Goal: Information Seeking & Learning: Find specific fact

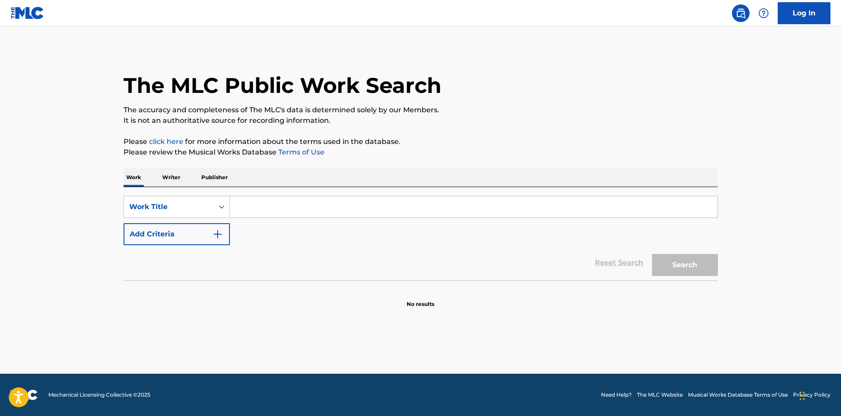
click at [289, 205] on input "Search Form" at bounding box center [474, 206] width 488 height 21
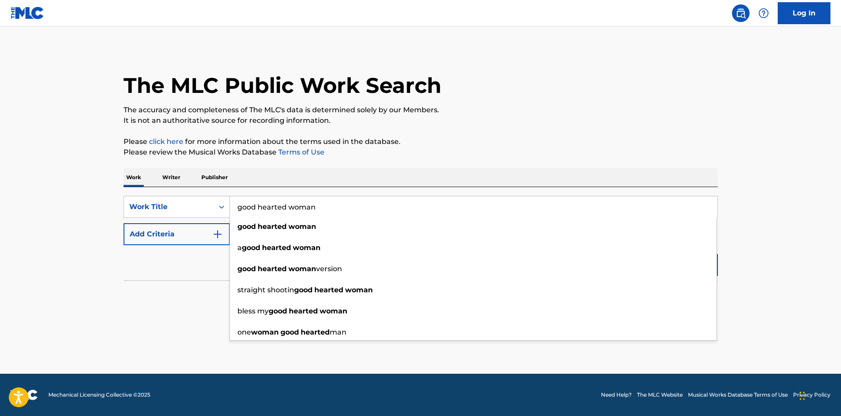
type input "good hearted woman"
click at [159, 270] on div "Reset Search Search" at bounding box center [421, 262] width 595 height 35
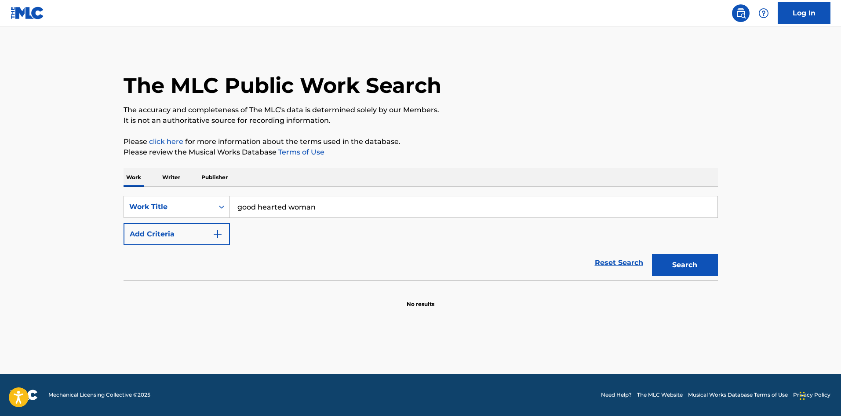
click at [172, 237] on button "Add Criteria" at bounding box center [177, 234] width 106 height 22
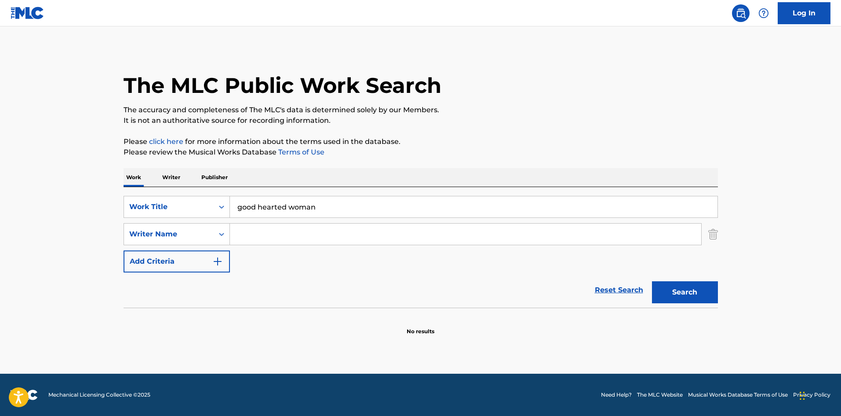
click at [242, 237] on input "Search Form" at bounding box center [465, 233] width 471 height 21
type input "[PERSON_NAME]"
click at [652, 281] on button "Search" at bounding box center [685, 292] width 66 height 22
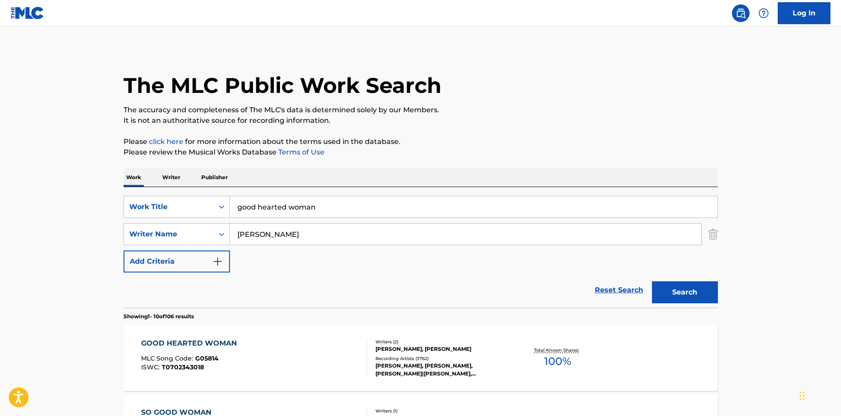
scroll to position [58, 0]
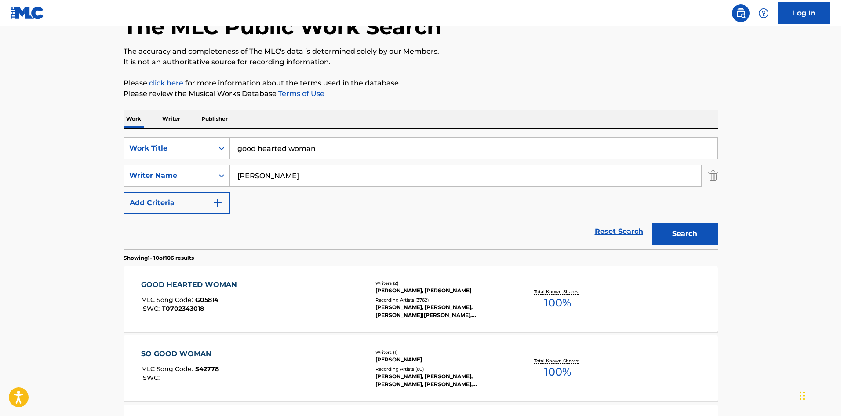
click at [433, 310] on div "[PERSON_NAME], [PERSON_NAME], [PERSON_NAME]|[PERSON_NAME], [PERSON_NAME], [PERS…" at bounding box center [442, 311] width 133 height 16
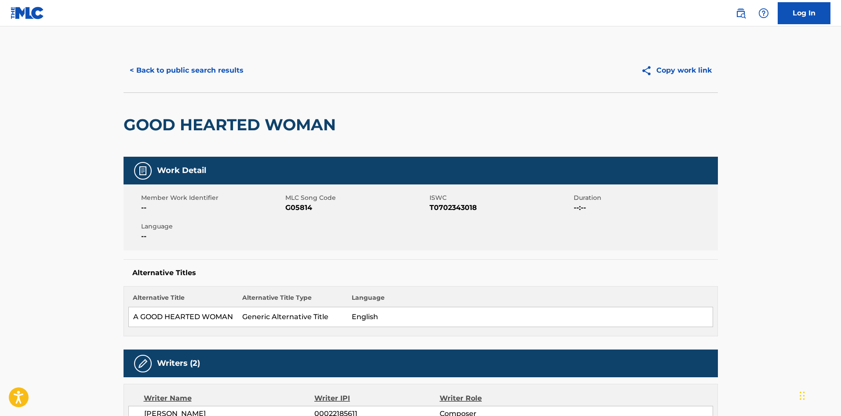
click at [182, 67] on button "< Back to public search results" at bounding box center [187, 70] width 126 height 22
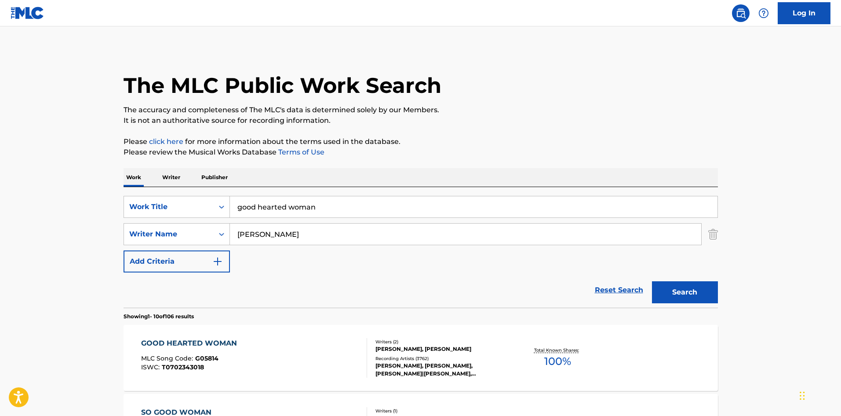
scroll to position [58, 0]
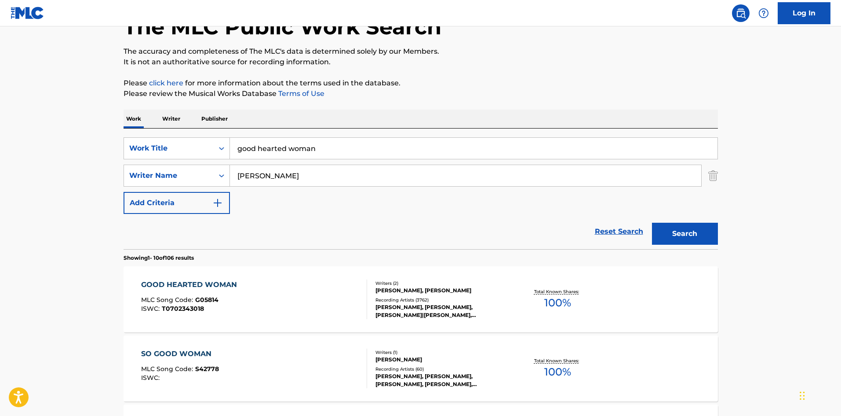
click at [279, 144] on input "good hearted woman" at bounding box center [474, 148] width 488 height 21
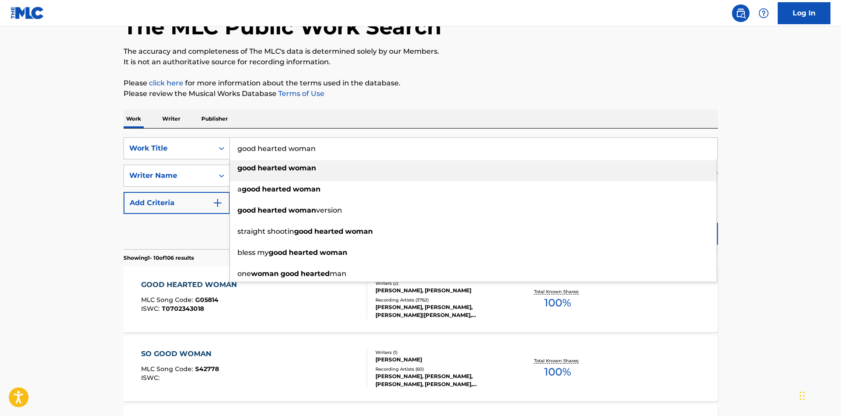
click at [278, 151] on input "good hearted woman" at bounding box center [474, 148] width 488 height 21
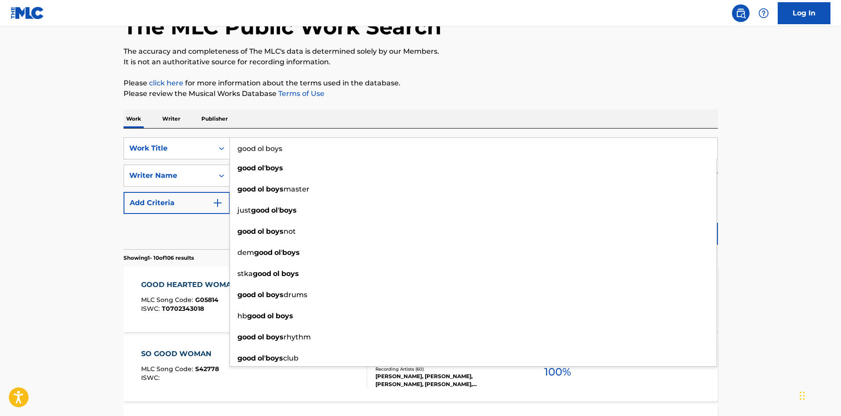
type input "good ol boys"
click at [211, 231] on div "Reset Search Search" at bounding box center [421, 231] width 595 height 35
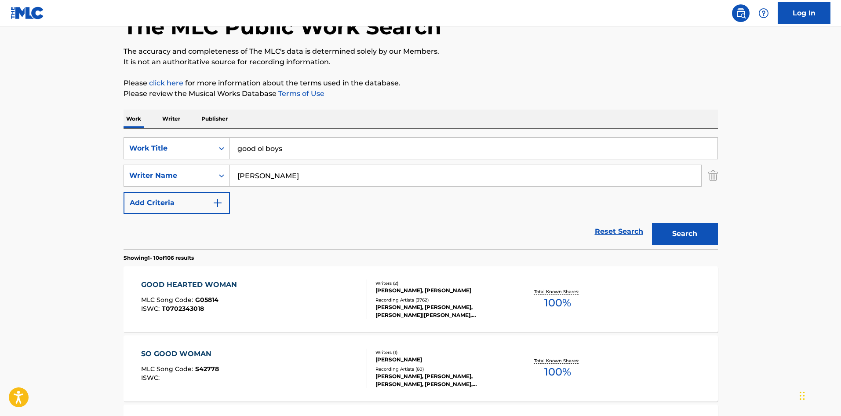
click at [676, 227] on button "Search" at bounding box center [685, 234] width 66 height 22
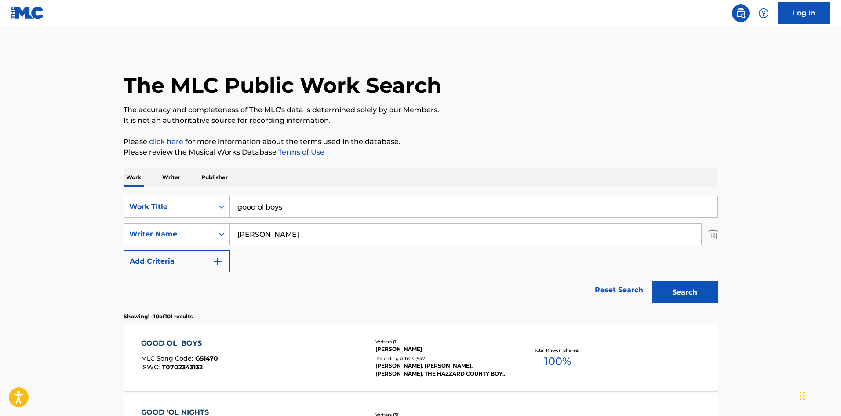
scroll to position [117, 0]
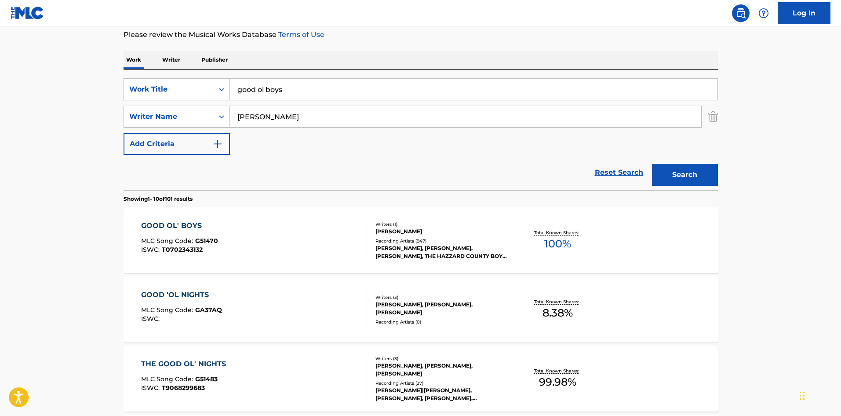
click at [424, 248] on div "[PERSON_NAME], [PERSON_NAME], [PERSON_NAME], THE HAZZARD COUNTY BOYS, [PERSON_N…" at bounding box center [442, 252] width 133 height 16
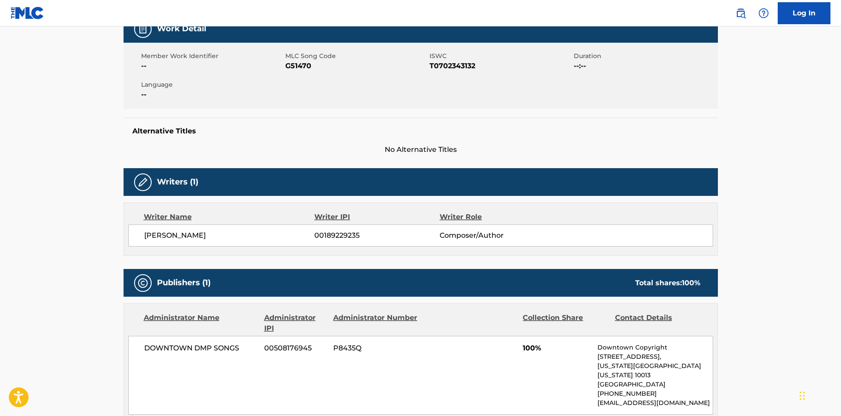
scroll to position [293, 0]
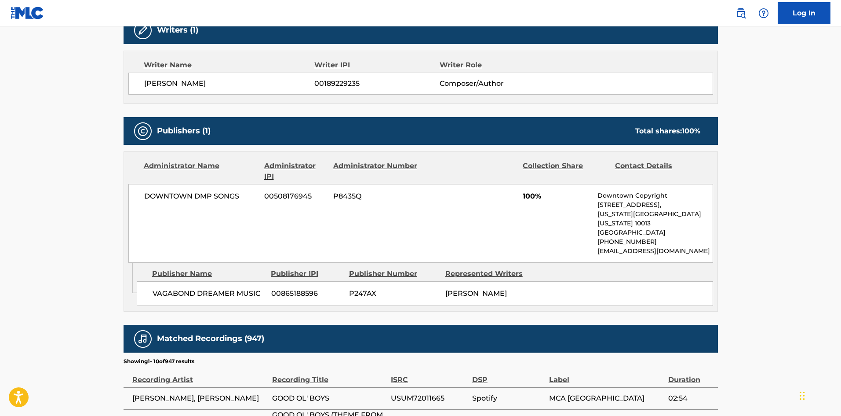
click at [17, 300] on main "< Back to public search results Copy work link GOOD OL' BOYS Work Detail Member…" at bounding box center [420, 228] width 841 height 990
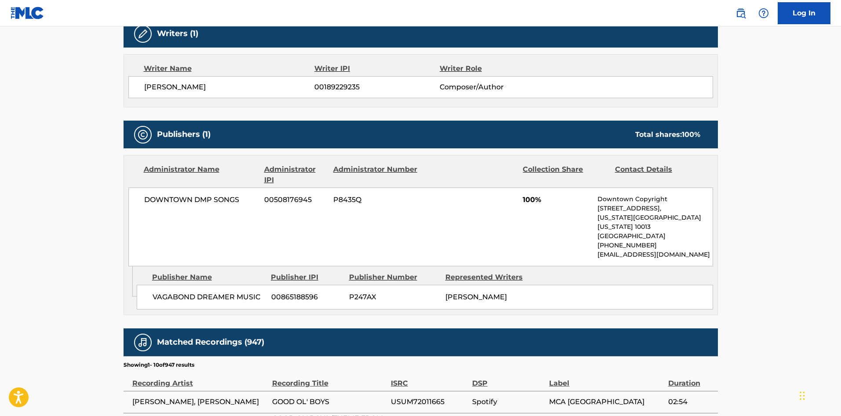
scroll to position [0, 0]
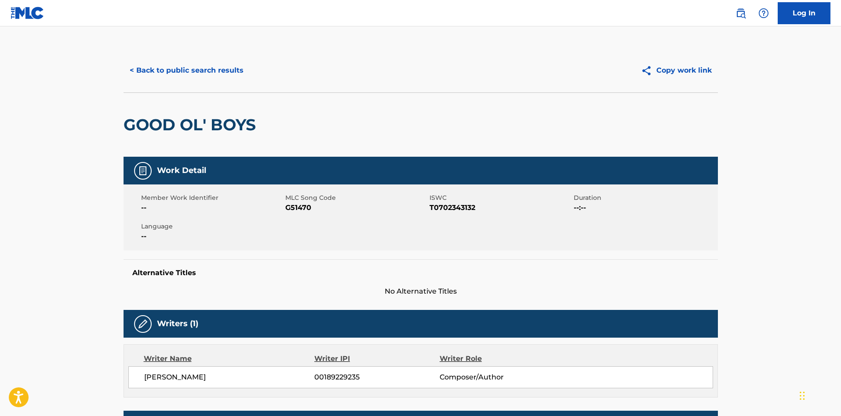
click at [172, 68] on button "< Back to public search results" at bounding box center [187, 70] width 126 height 22
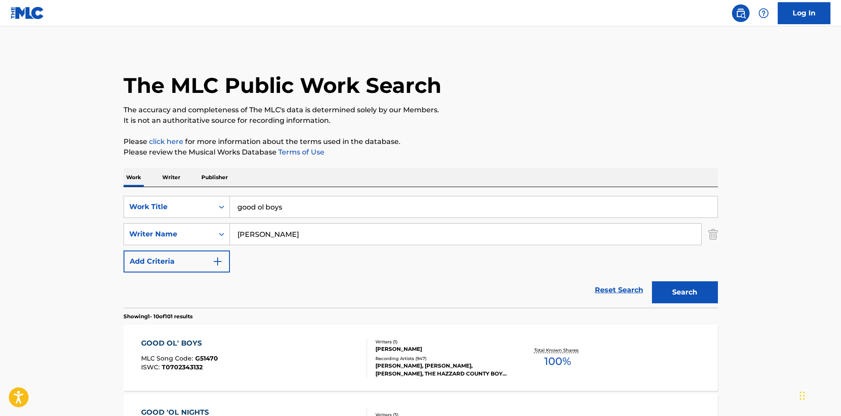
scroll to position [117, 0]
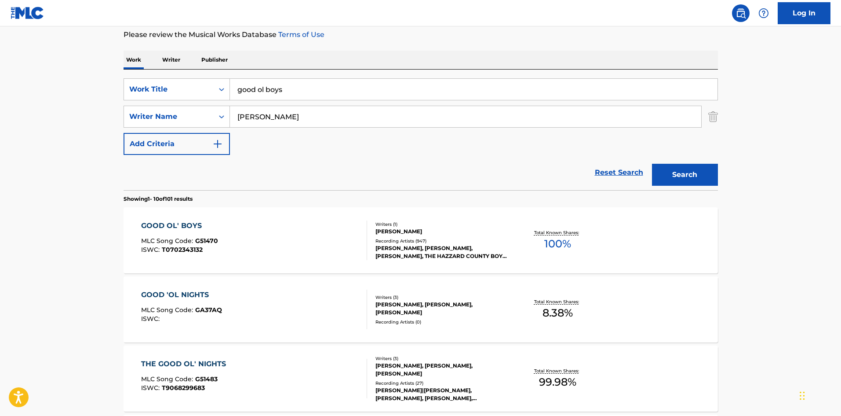
click at [269, 89] on input "good ol boys" at bounding box center [474, 89] width 488 height 21
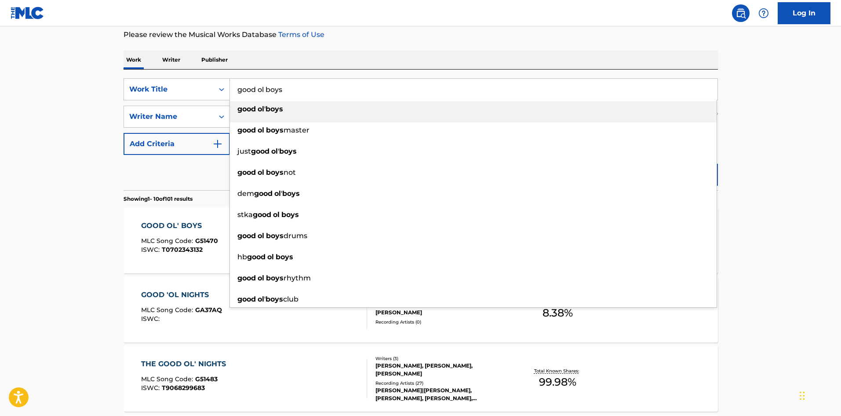
click at [269, 89] on input "good ol boys" at bounding box center [474, 89] width 488 height 21
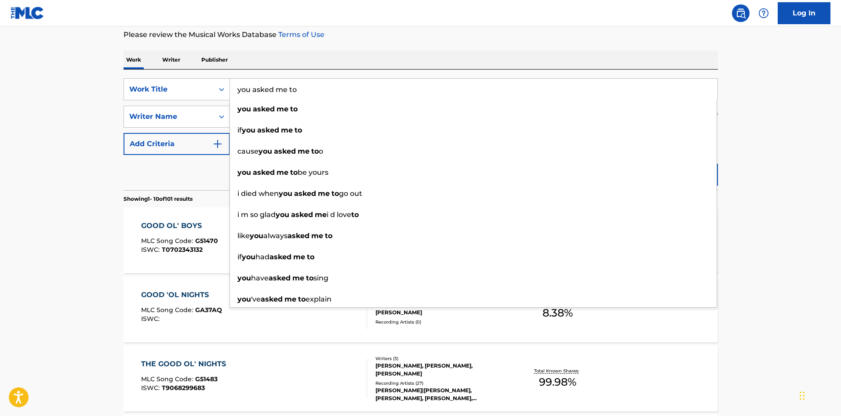
type input "you asked me to"
click at [200, 180] on div "Reset Search Search" at bounding box center [421, 172] width 595 height 35
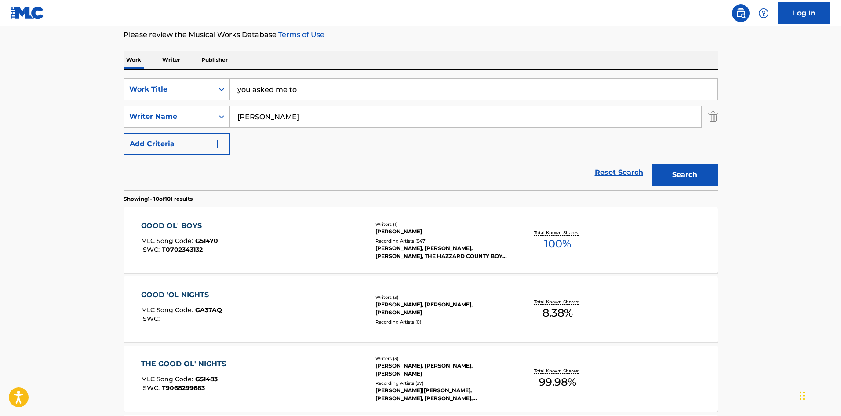
click at [686, 168] on button "Search" at bounding box center [685, 175] width 66 height 22
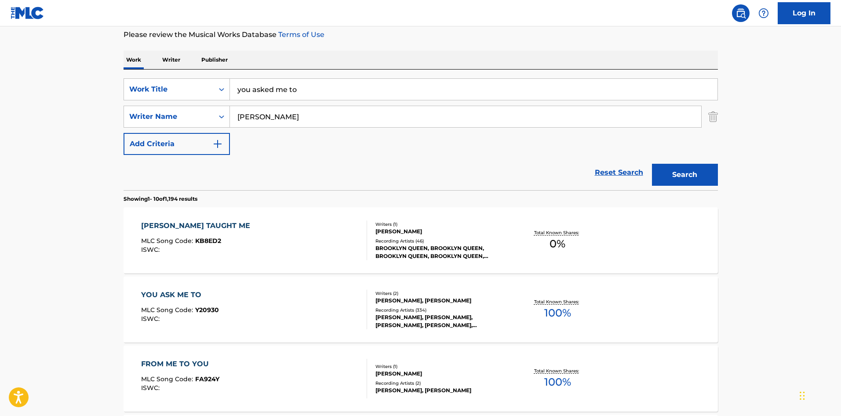
click at [435, 319] on div "[PERSON_NAME], [PERSON_NAME], [PERSON_NAME], [PERSON_NAME], [PERSON_NAME], [PER…" at bounding box center [442, 321] width 133 height 16
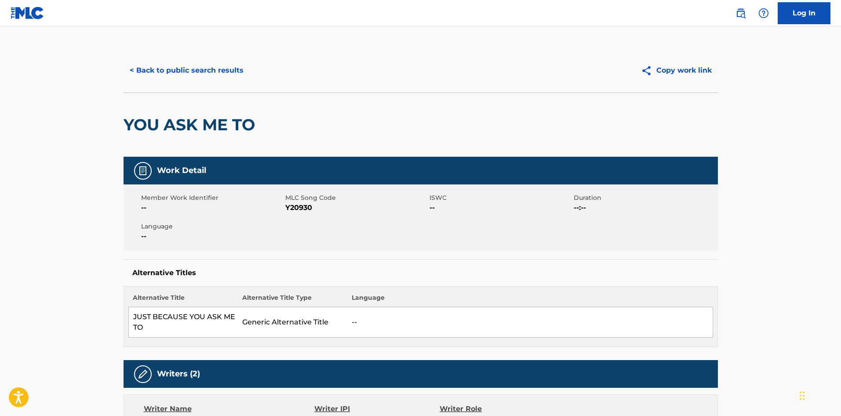
click at [163, 67] on button "< Back to public search results" at bounding box center [187, 70] width 126 height 22
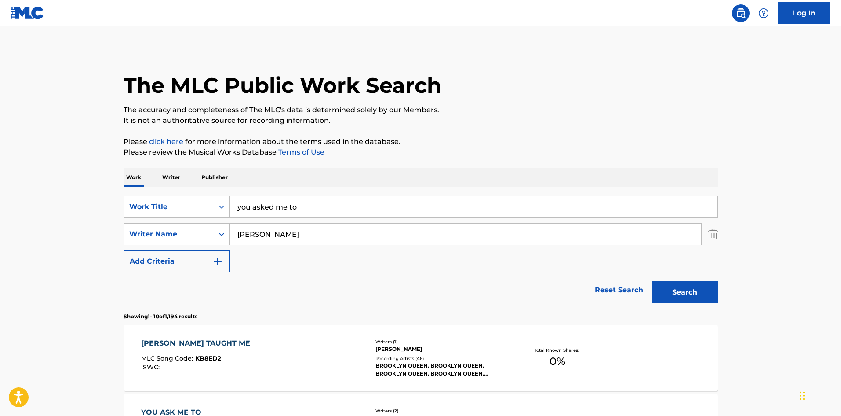
scroll to position [117, 0]
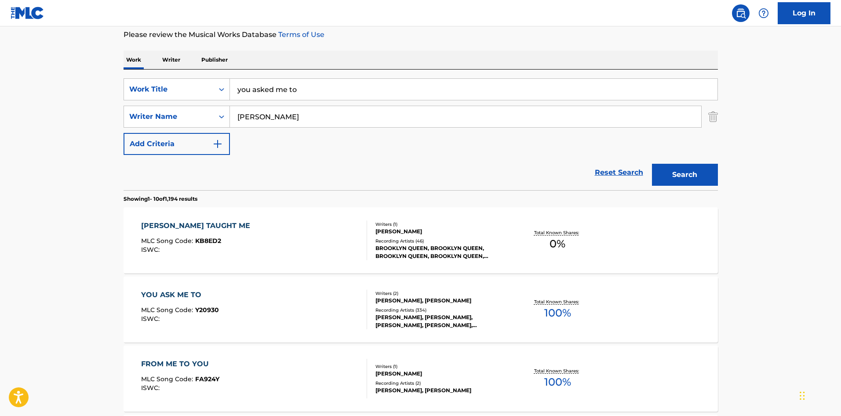
click at [261, 95] on input "you asked me to" at bounding box center [474, 89] width 488 height 21
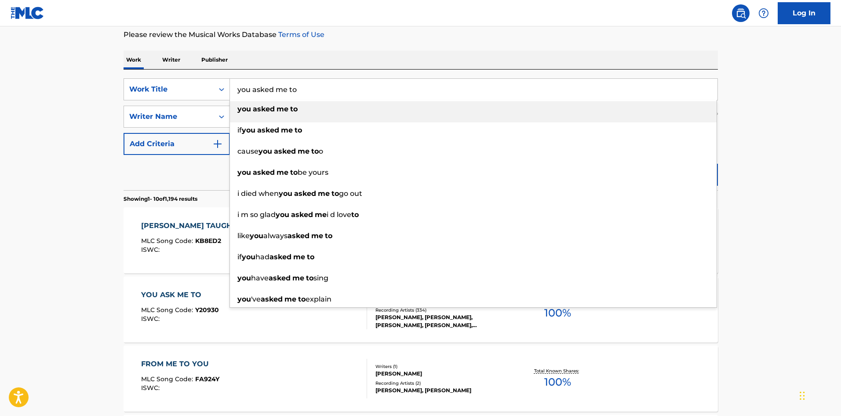
click at [261, 95] on input "you asked me to" at bounding box center [474, 89] width 488 height 21
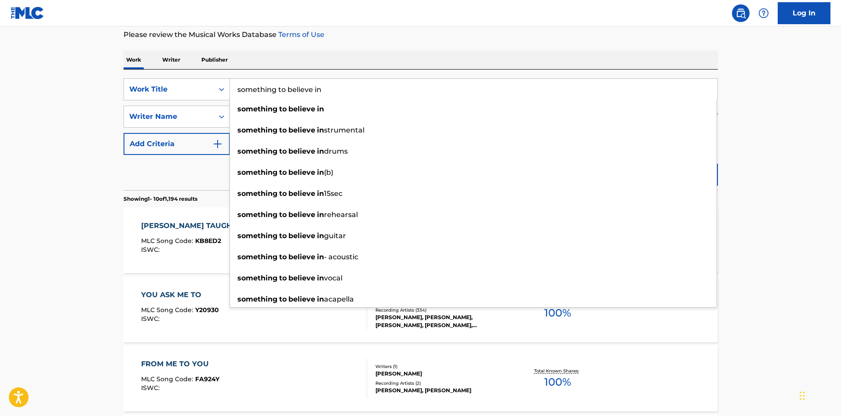
type input "something to believe in"
click at [135, 184] on div "Reset Search Search" at bounding box center [421, 172] width 595 height 35
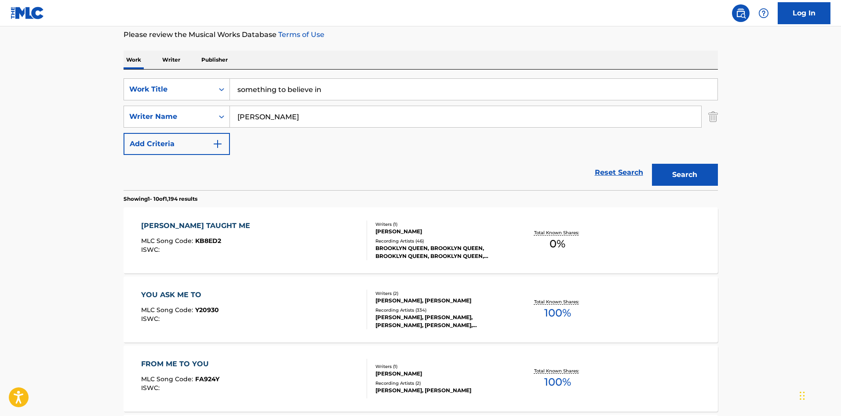
click at [300, 124] on input "[PERSON_NAME]" at bounding box center [465, 116] width 471 height 21
type input "harness"
click at [652, 164] on button "Search" at bounding box center [685, 175] width 66 height 22
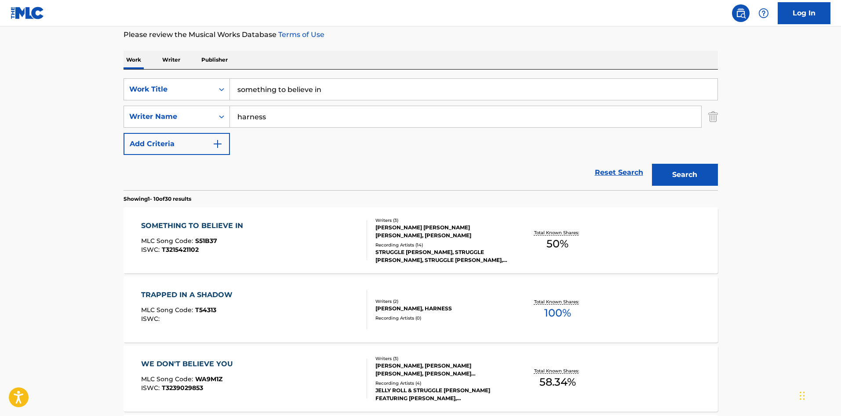
click at [423, 245] on div "Recording Artists ( 14 )" at bounding box center [442, 244] width 133 height 7
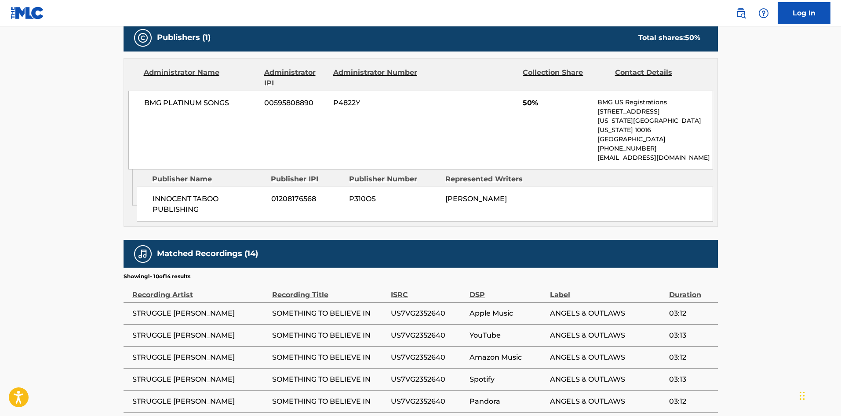
scroll to position [410, 0]
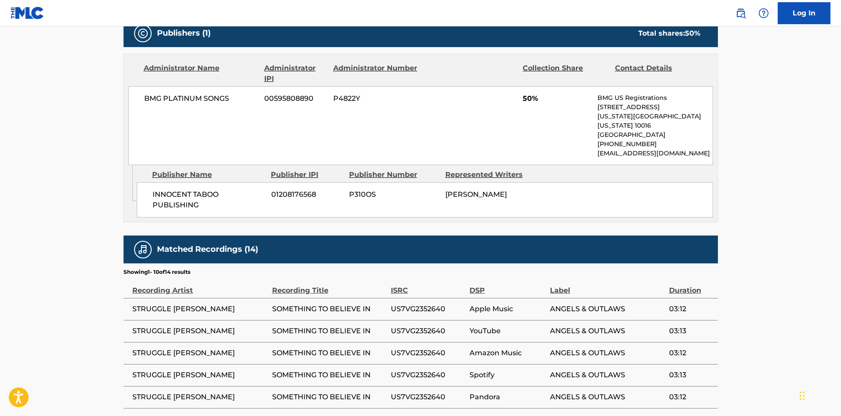
click at [14, 331] on main "< Back to public search results Copy work link SOMETHING TO BELIEVE IN Work Det…" at bounding box center [420, 89] width 841 height 947
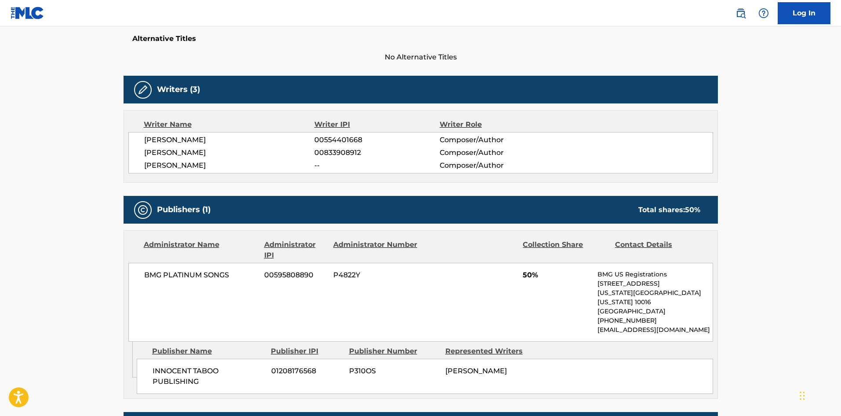
scroll to position [176, 0]
